Goal: Navigation & Orientation: Understand site structure

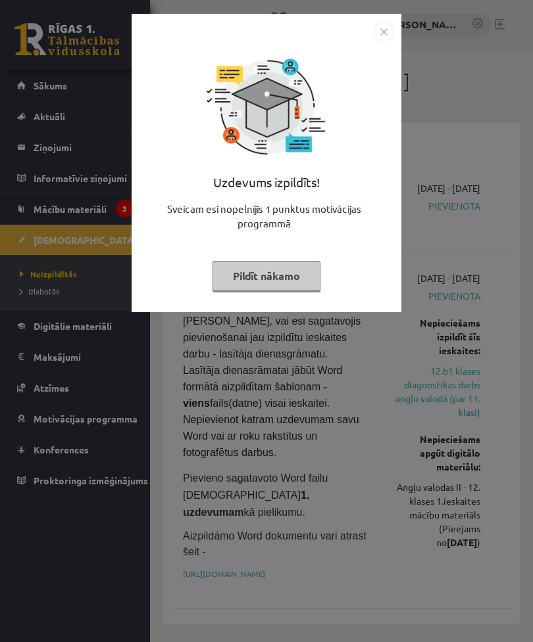
click at [383, 37] on img "Close" at bounding box center [383, 32] width 20 height 20
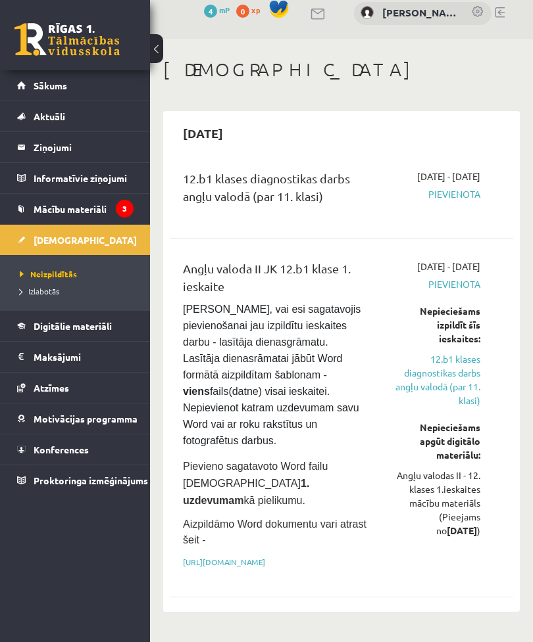
scroll to position [9, 0]
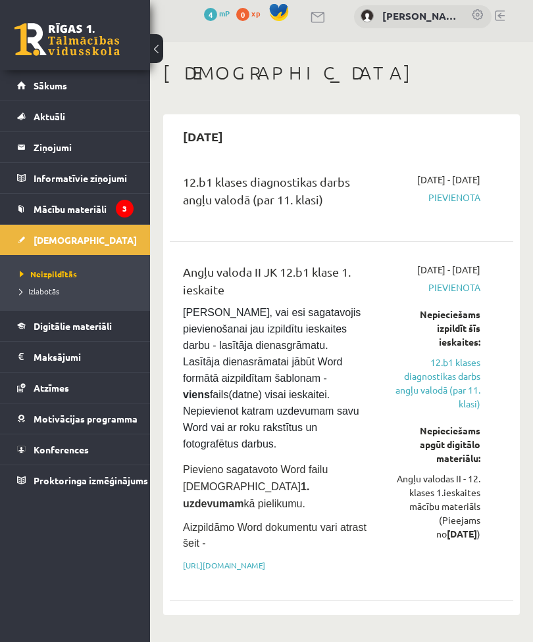
click at [120, 212] on icon "3" at bounding box center [125, 209] width 18 height 18
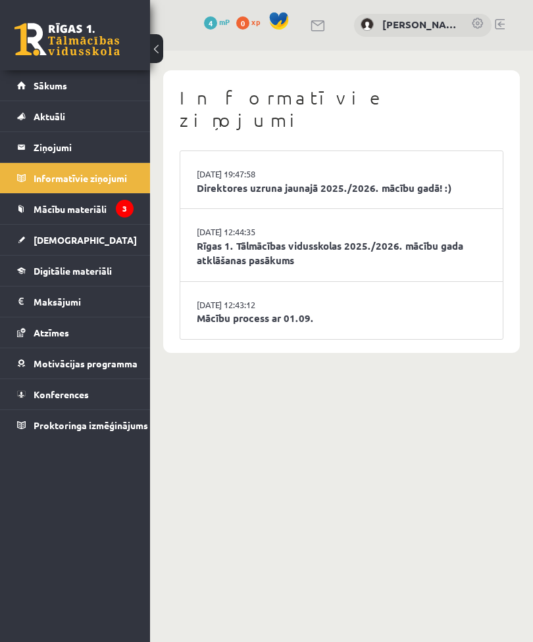
click at [69, 213] on span "Mācību materiāli" at bounding box center [70, 209] width 73 height 12
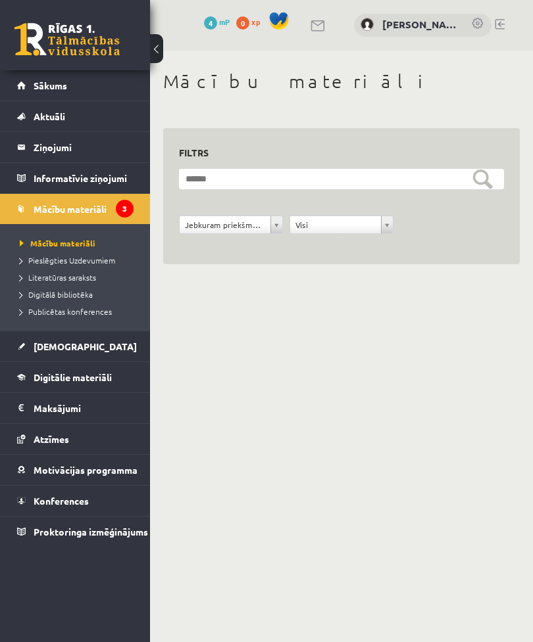
click at [49, 97] on link "Sākums" at bounding box center [75, 85] width 116 height 30
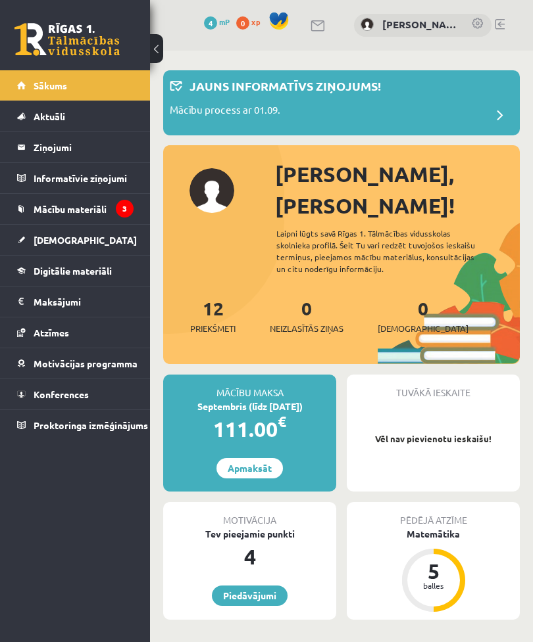
click at [210, 24] on span "4" at bounding box center [210, 22] width 13 height 13
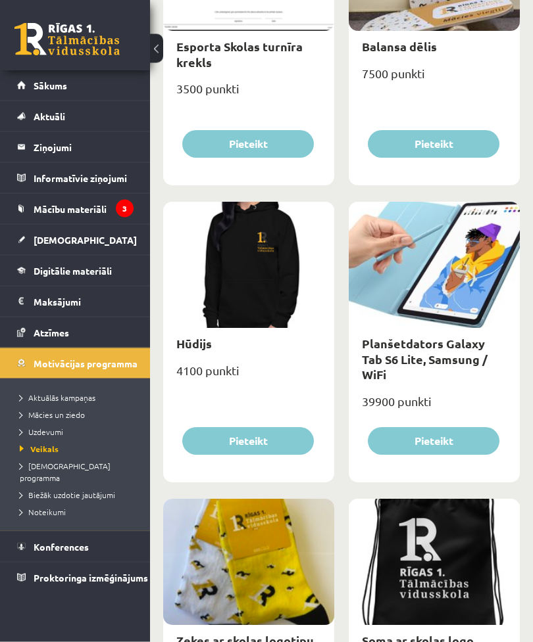
scroll to position [1495, 0]
click at [26, 307] on link "Maksājumi 0" at bounding box center [75, 302] width 116 height 30
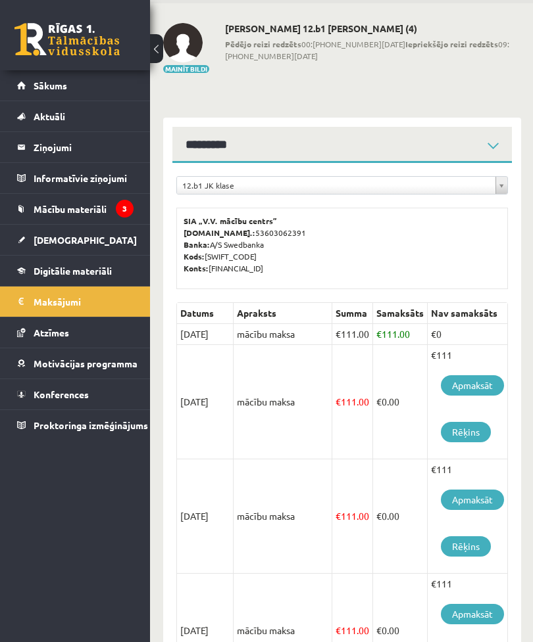
scroll to position [32, 0]
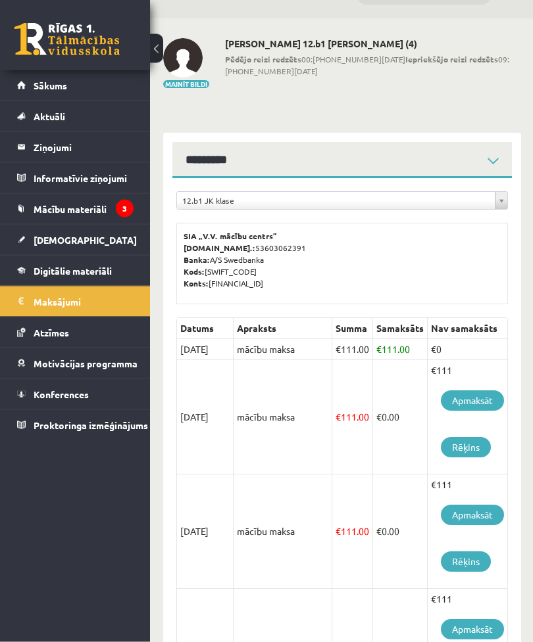
click at [32, 25] on link at bounding box center [66, 39] width 105 height 33
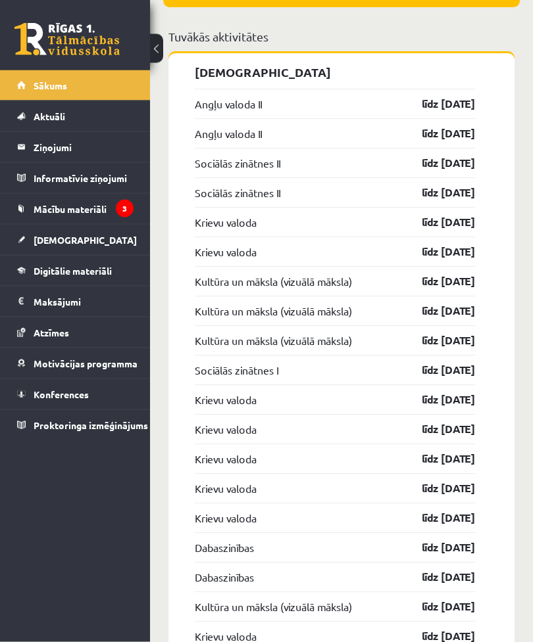
scroll to position [1552, 0]
